Goal: Use online tool/utility: Utilize a website feature to perform a specific function

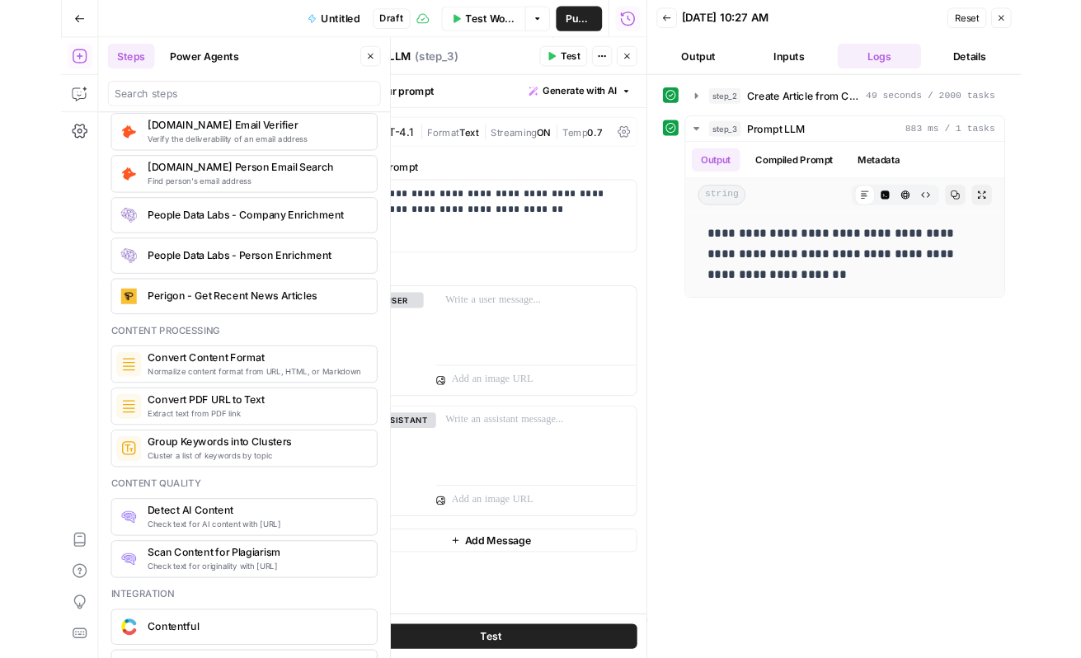
scroll to position [2419, 0]
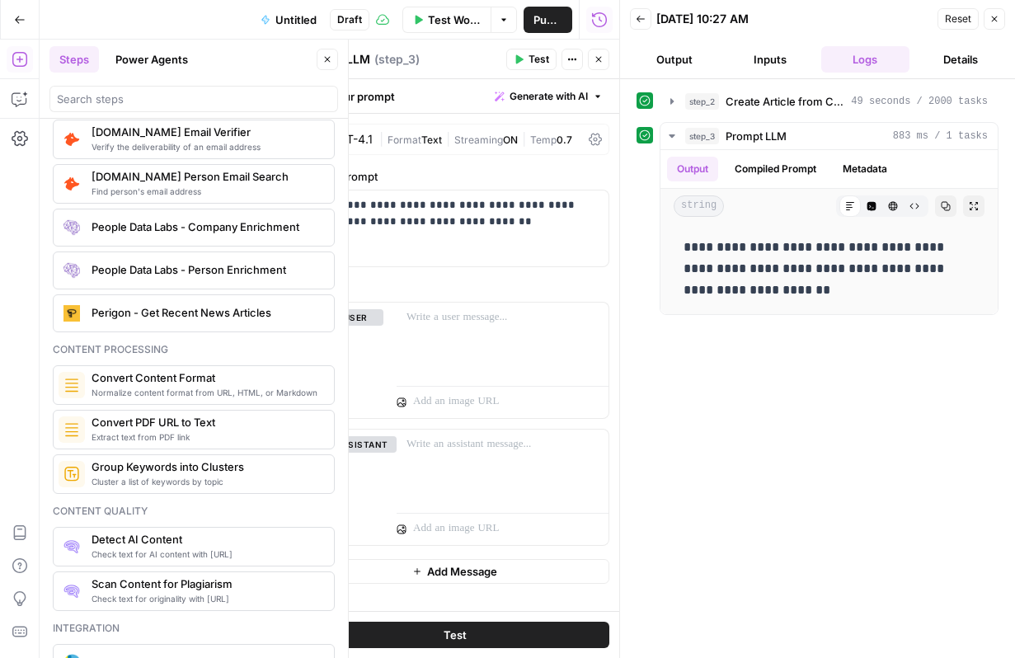
click at [21, 30] on button "Go Back" at bounding box center [20, 20] width 30 height 30
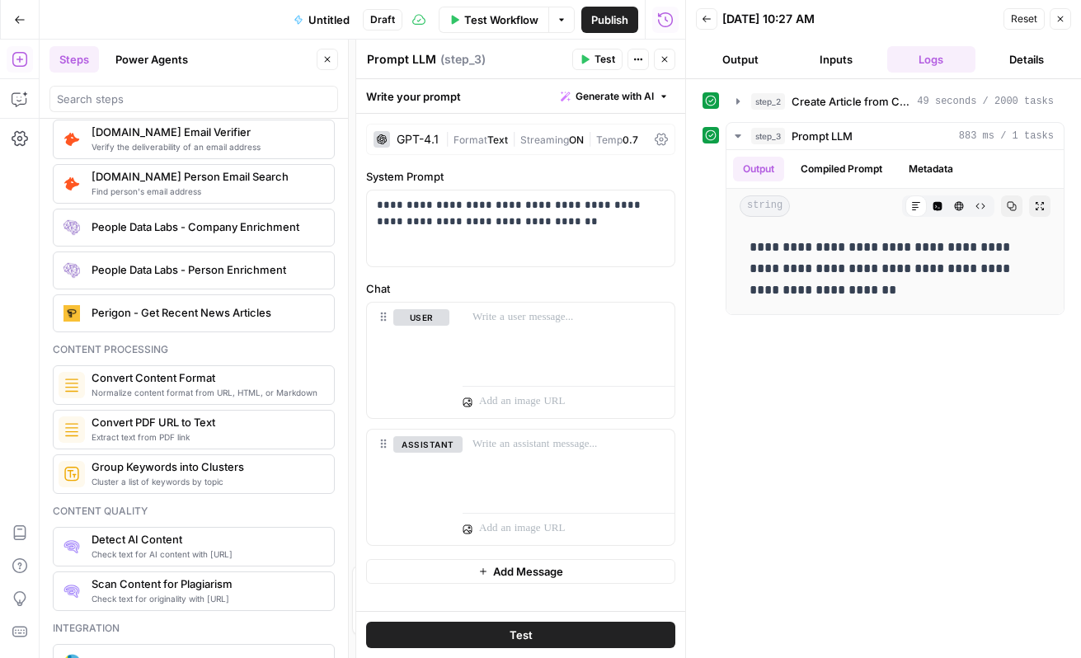
click at [1070, 19] on button "Close" at bounding box center [1059, 18] width 21 height 21
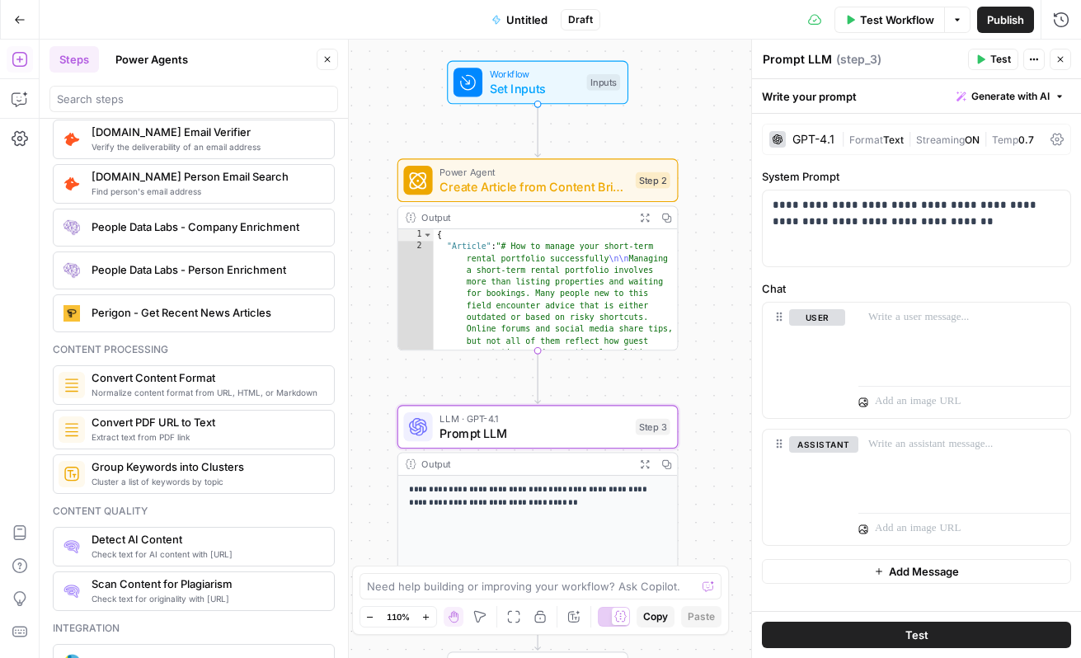
click at [592, 179] on span "Create Article from Content Brief - Fork" at bounding box center [533, 186] width 189 height 18
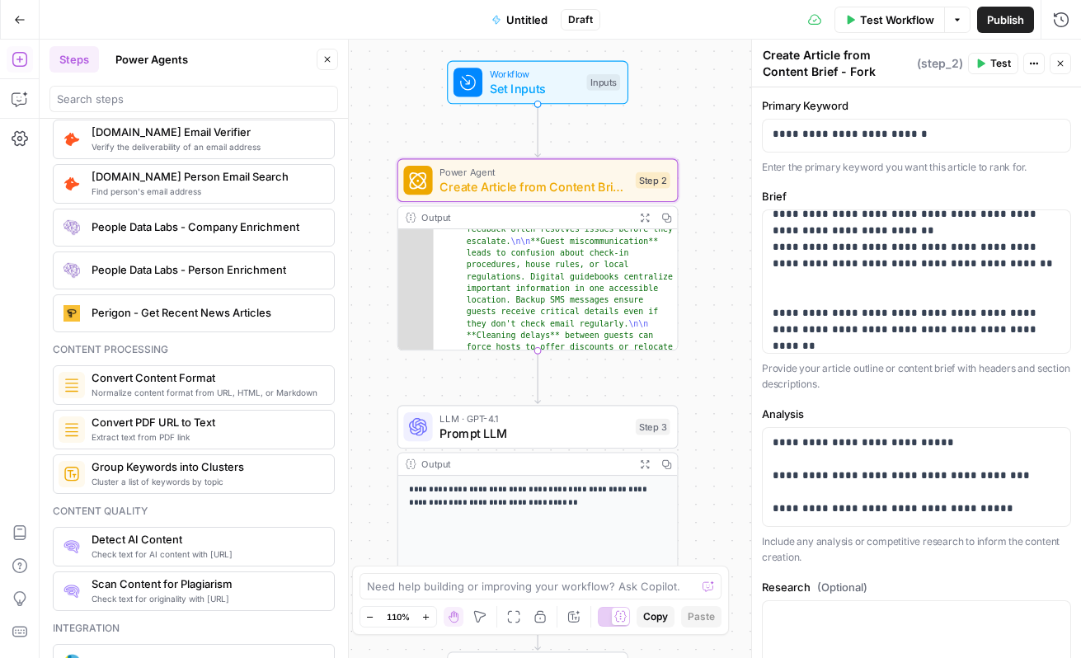
scroll to position [1771, 0]
click at [551, 426] on span "Prompt LLM" at bounding box center [533, 433] width 189 height 18
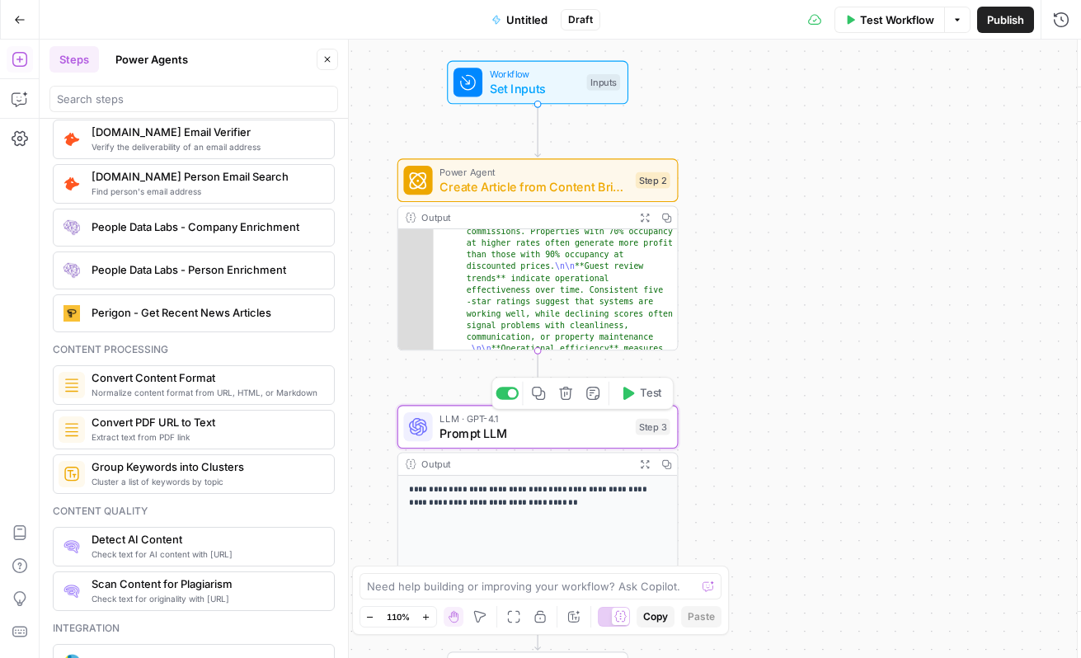
type textarea "Prompt LLM"
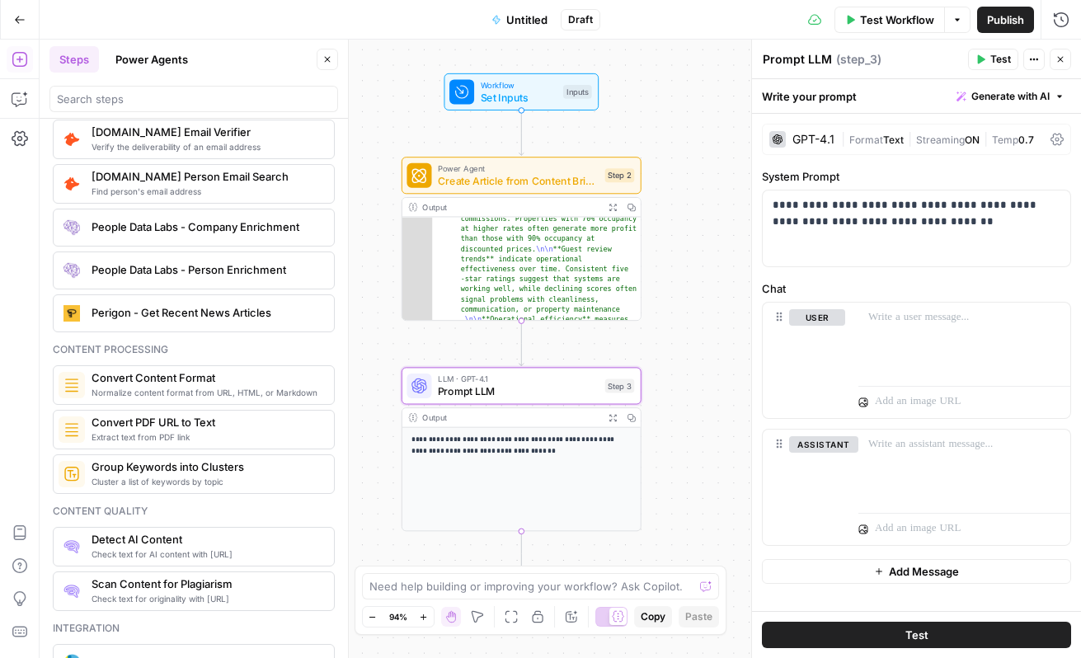
click at [1055, 58] on icon "button" at bounding box center [1060, 59] width 10 height 10
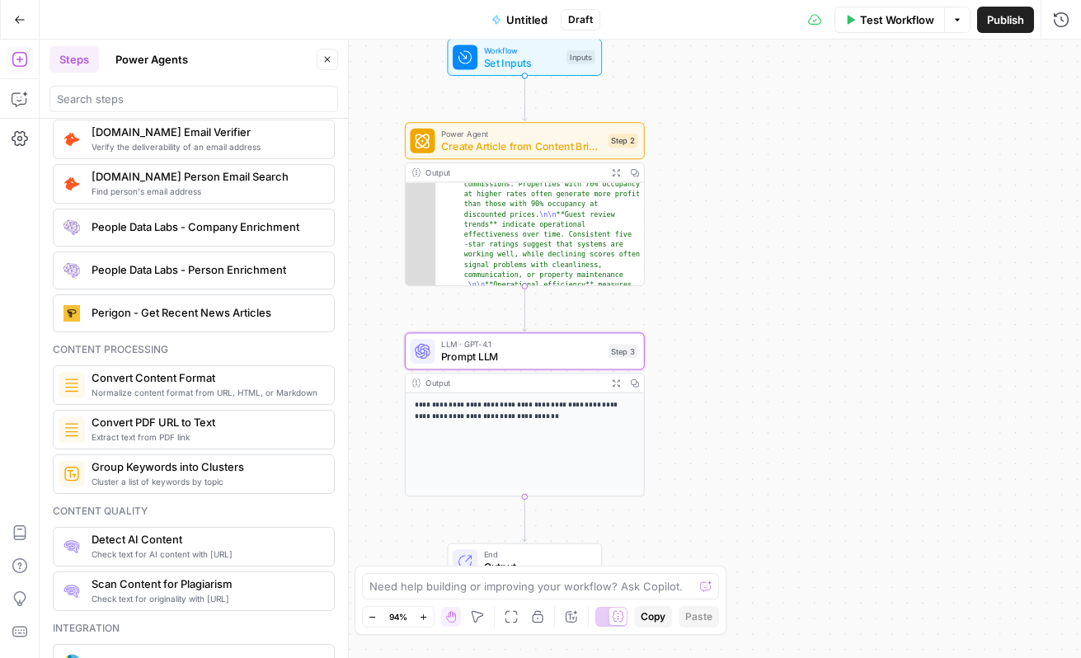
click at [24, 28] on button "Go Back" at bounding box center [20, 20] width 30 height 30
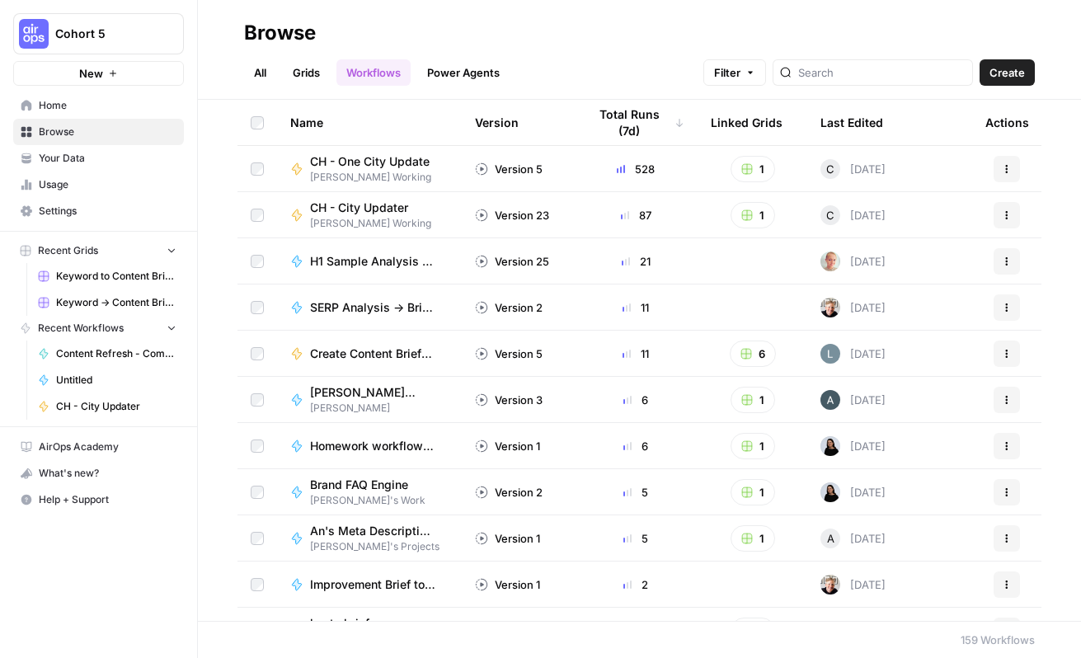
click at [60, 110] on span "Home" at bounding box center [108, 105] width 138 height 15
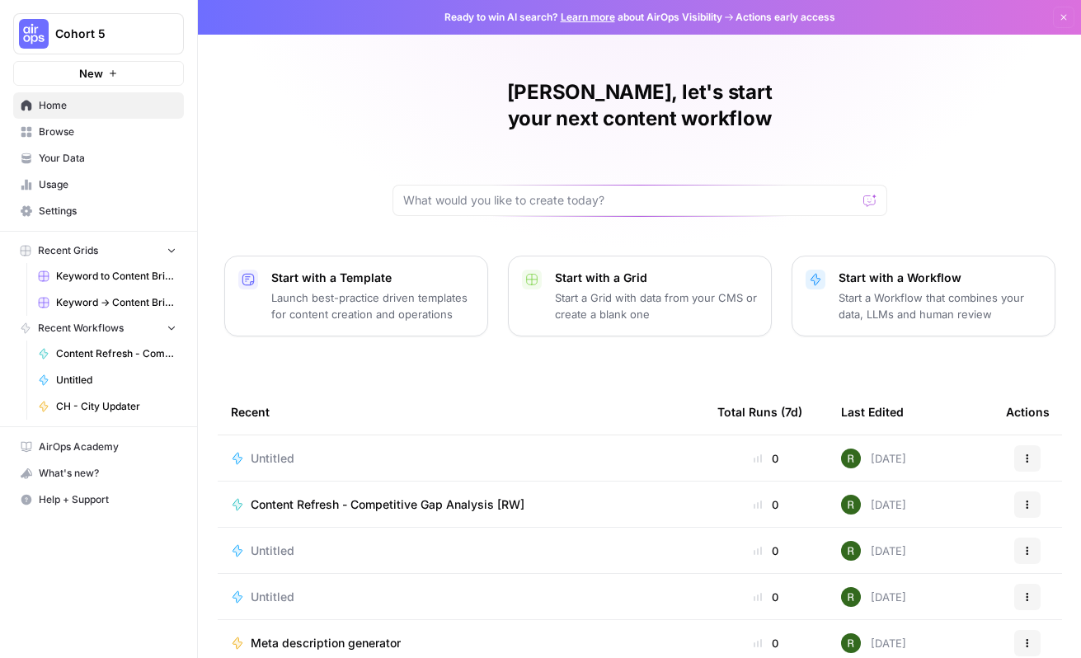
click at [682, 187] on div at bounding box center [639, 200] width 495 height 31
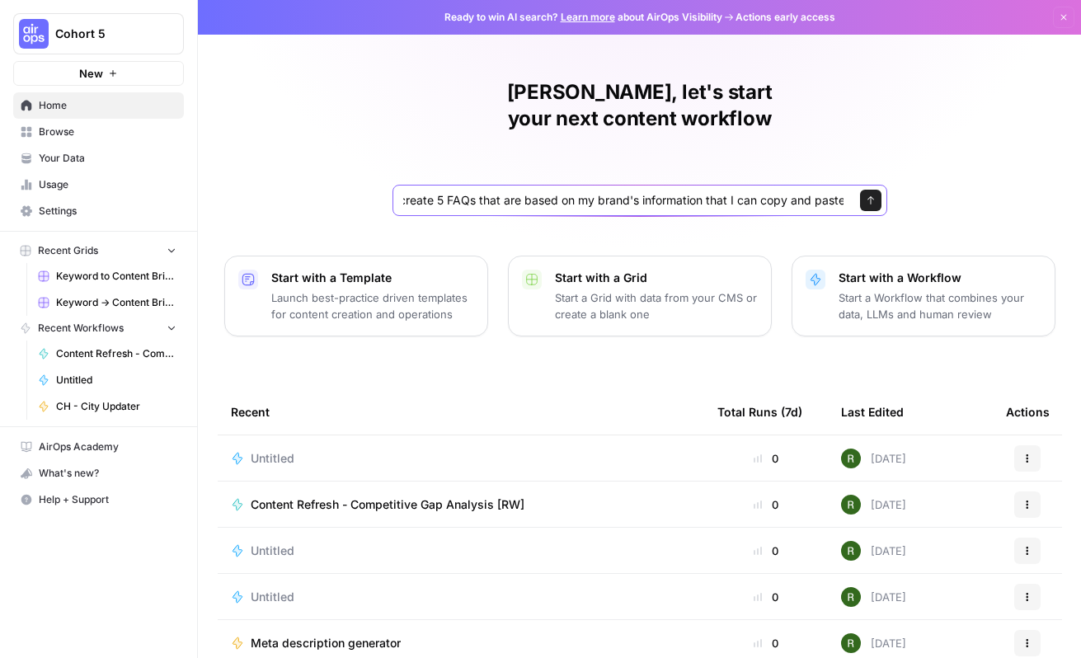
scroll to position [0, 137]
type input "Given a brand kit input, create 5 FAQs that are based on my brand's information…"
click button "Send" at bounding box center [870, 200] width 21 height 21
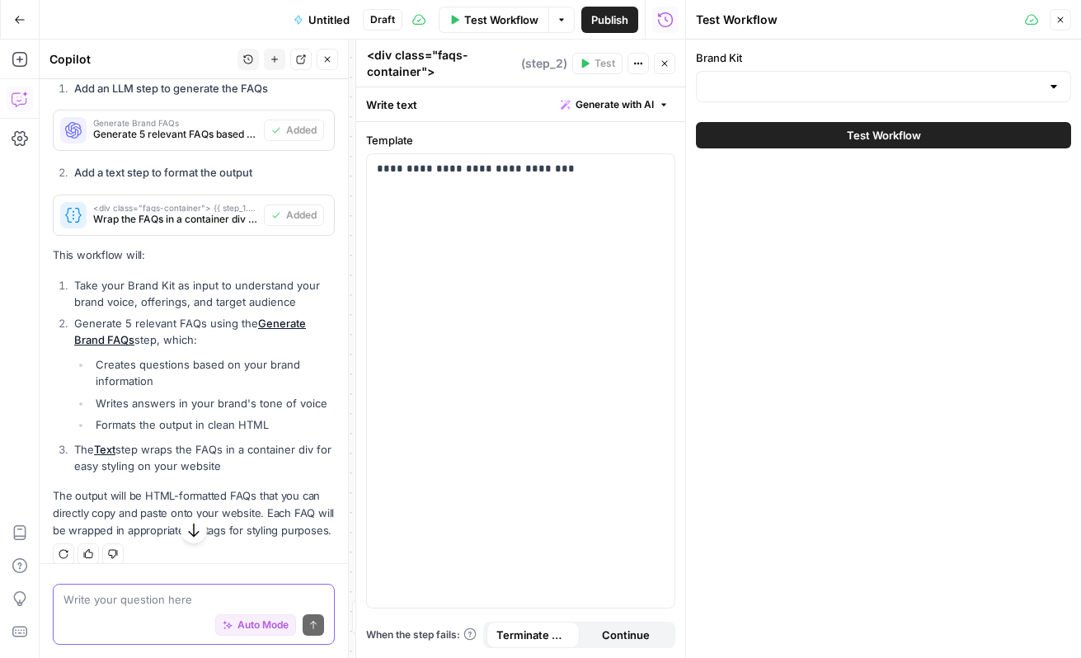
scroll to position [595, 0]
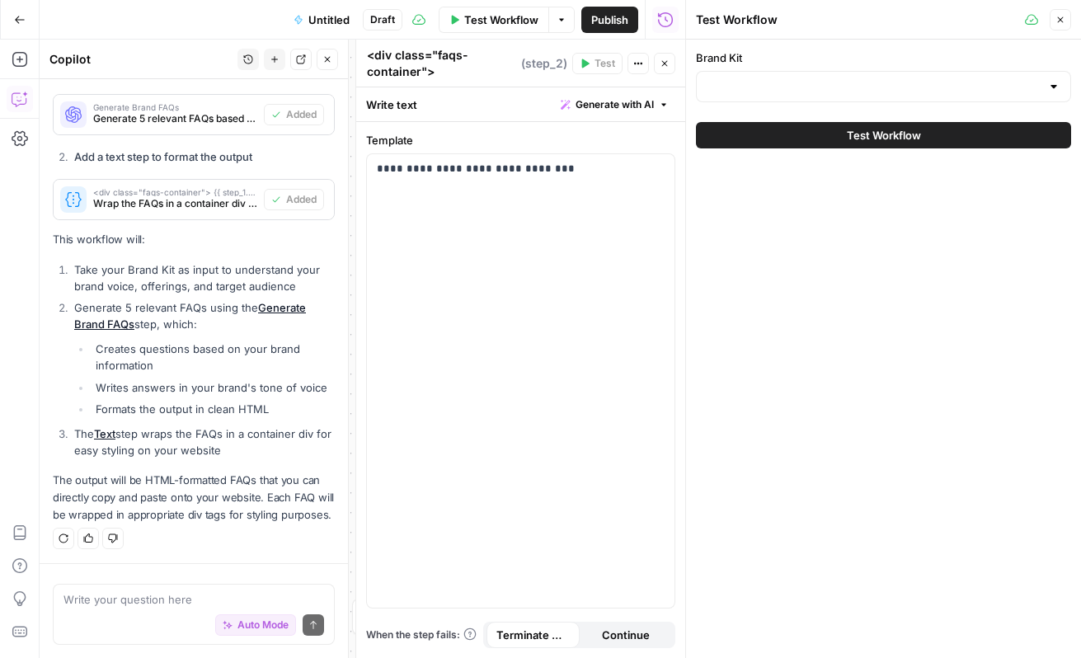
click at [1051, 25] on button "Close" at bounding box center [1059, 19] width 21 height 21
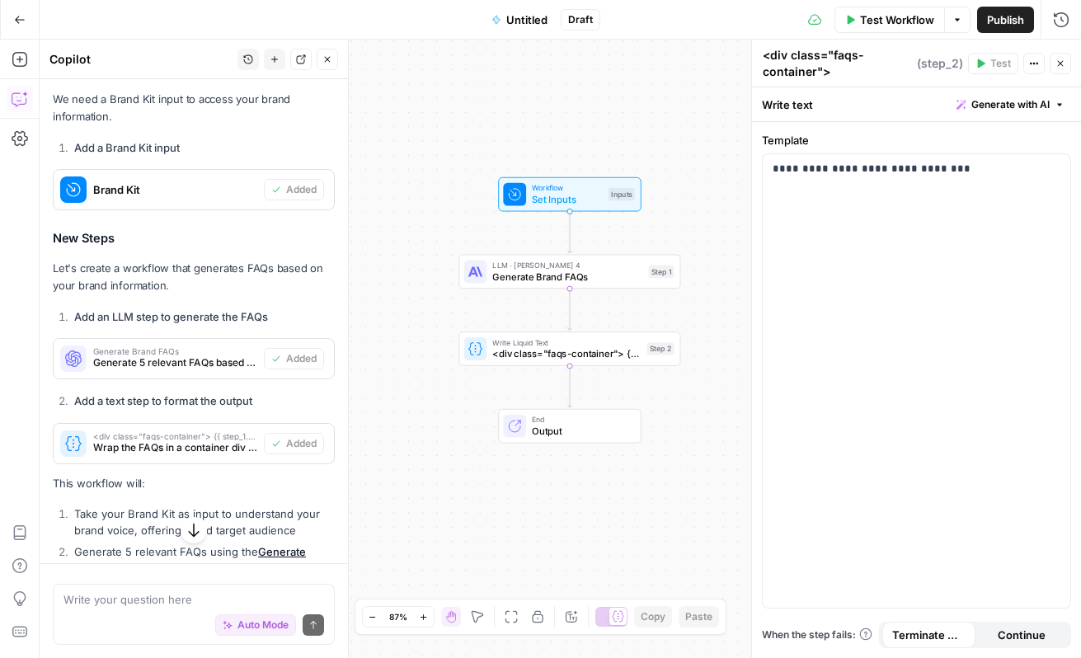
scroll to position [378, 0]
